Goal: Task Accomplishment & Management: Use online tool/utility

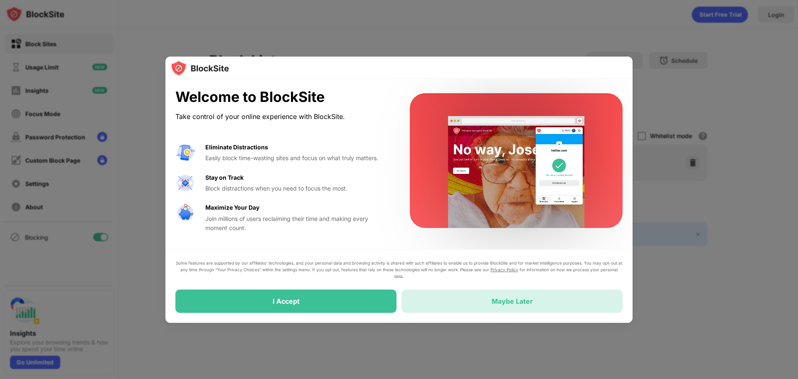
click at [464, 302] on div "Maybe Later" at bounding box center [512, 300] width 221 height 23
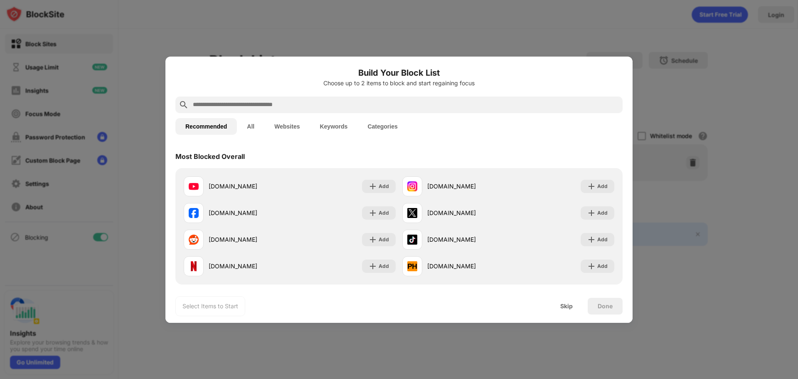
click at [219, 105] on input "text" at bounding box center [405, 105] width 427 height 10
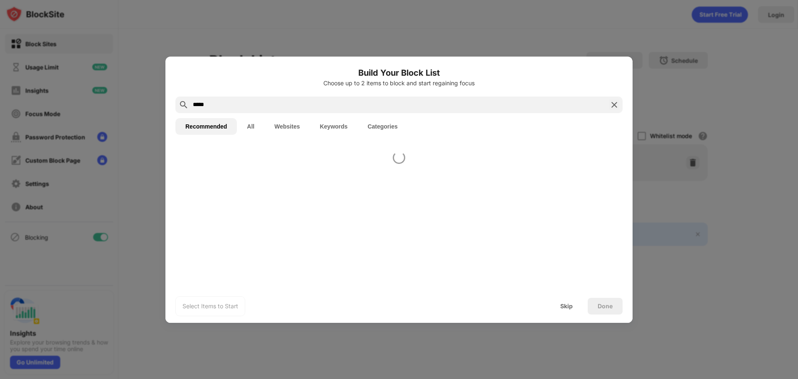
type input "*****"
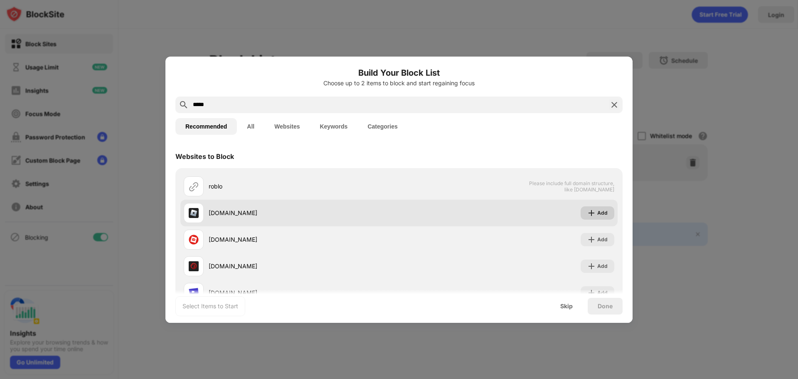
click at [588, 212] on img at bounding box center [592, 213] width 8 height 8
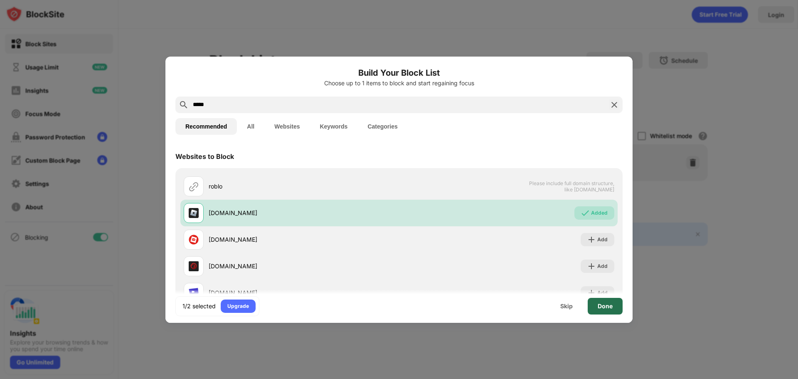
click at [610, 309] on div "Done" at bounding box center [605, 306] width 35 height 17
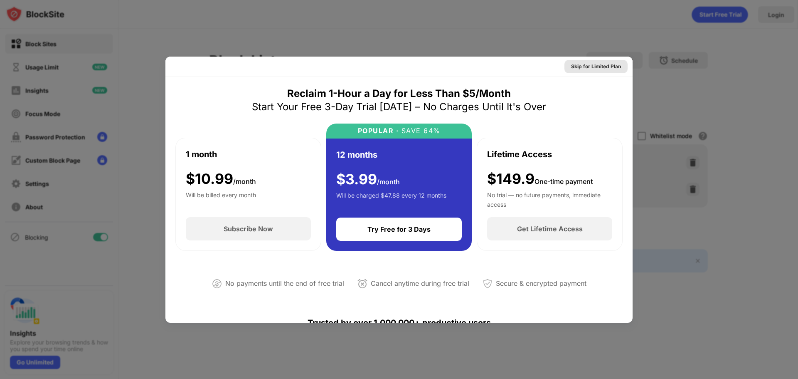
click at [598, 64] on div "Skip for Limited Plan" at bounding box center [596, 66] width 50 height 8
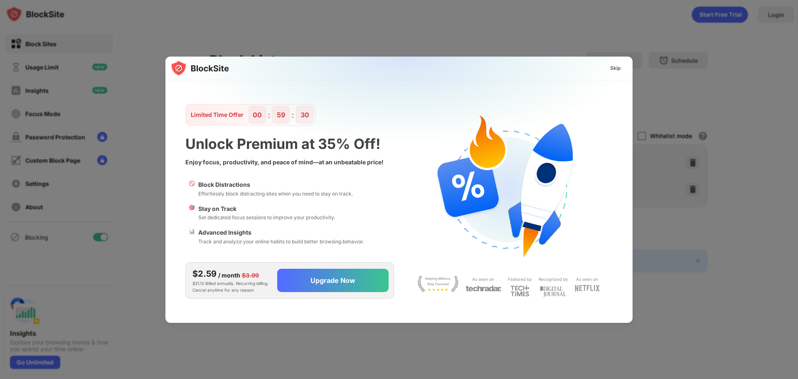
click at [616, 61] on img at bounding box center [403, 139] width 467 height 165
click at [616, 67] on div "Skip" at bounding box center [615, 68] width 11 height 8
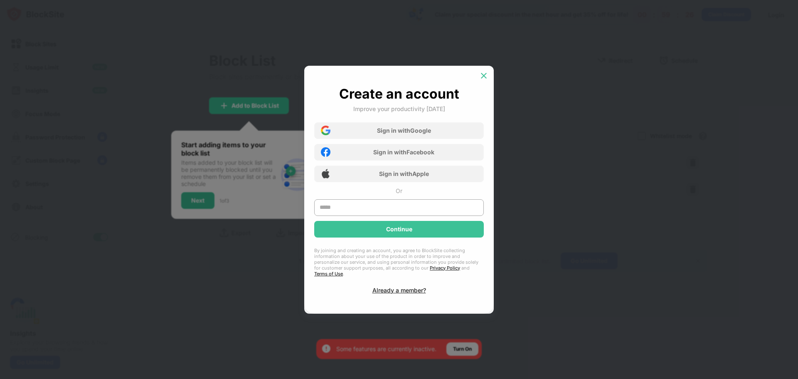
click at [488, 79] on div at bounding box center [483, 75] width 13 height 13
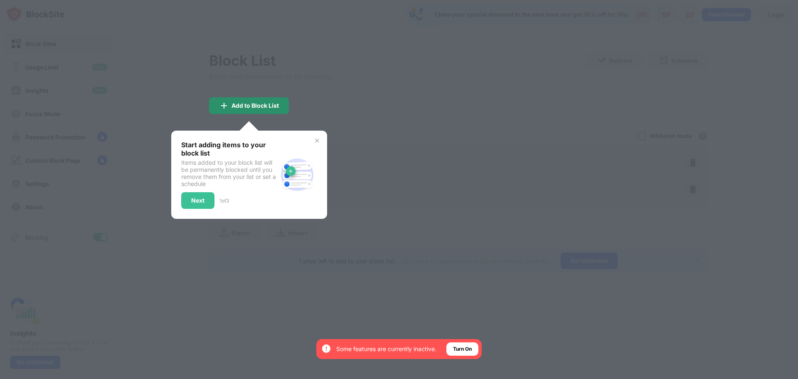
click at [242, 103] on div "Add to Block List" at bounding box center [255, 105] width 47 height 7
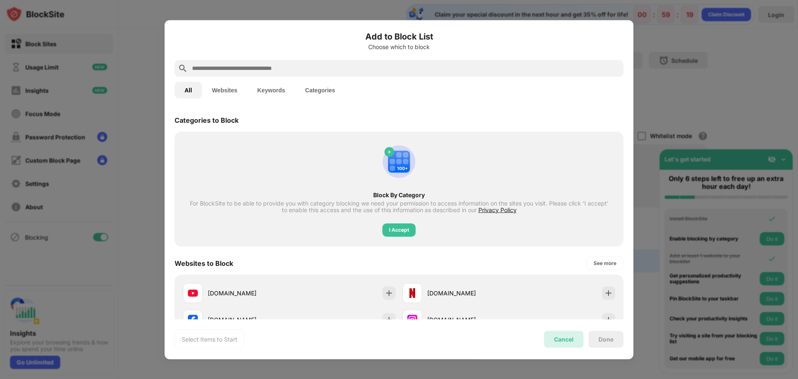
click at [563, 346] on div "Cancel" at bounding box center [564, 339] width 40 height 17
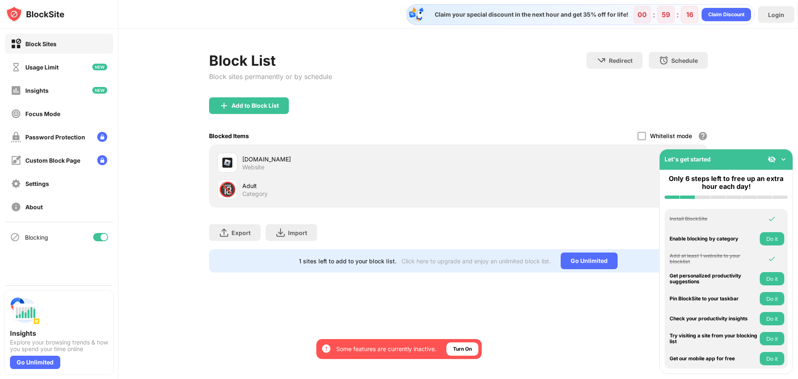
click at [784, 157] on img at bounding box center [784, 159] width 8 height 8
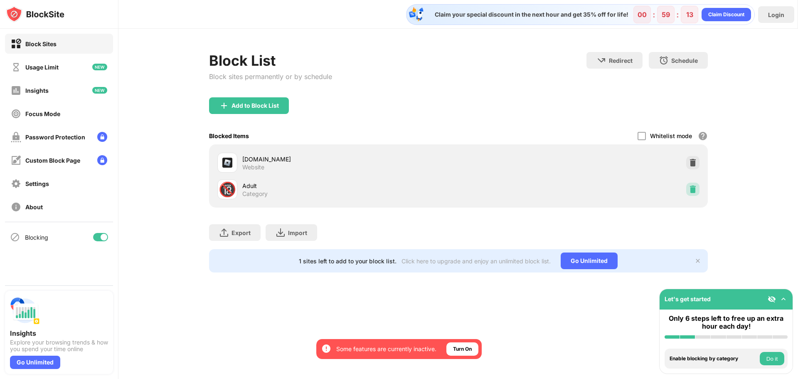
click at [699, 189] on div at bounding box center [692, 189] width 13 height 13
